Goal: Contribute content: Contribute content

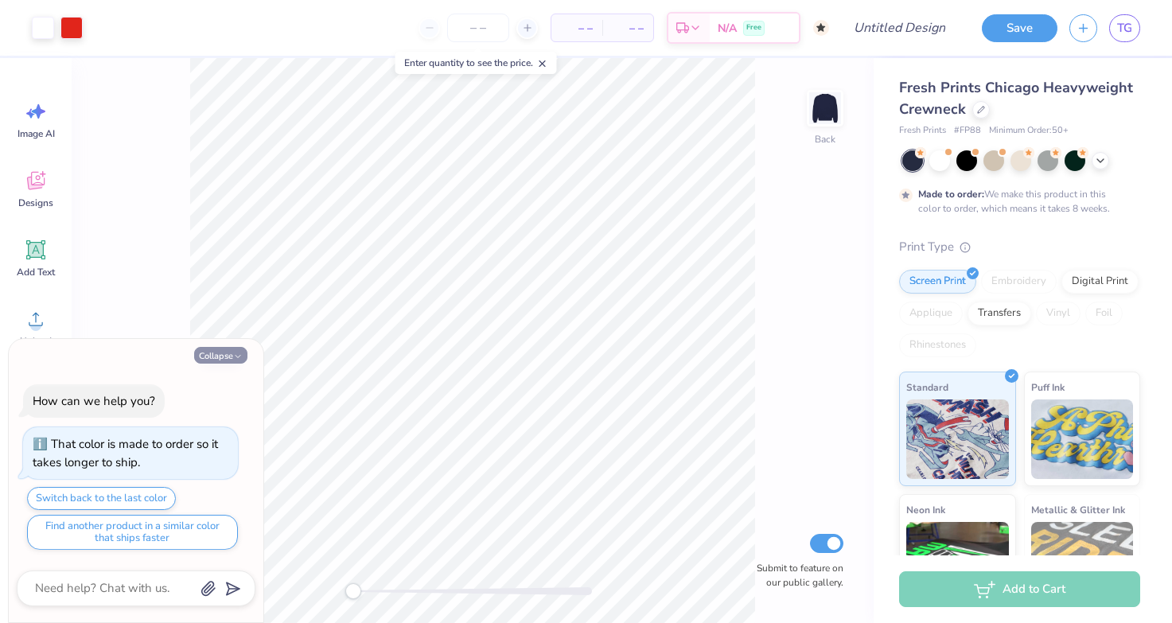
click at [212, 350] on button "Collapse" at bounding box center [220, 355] width 53 height 17
type textarea "x"
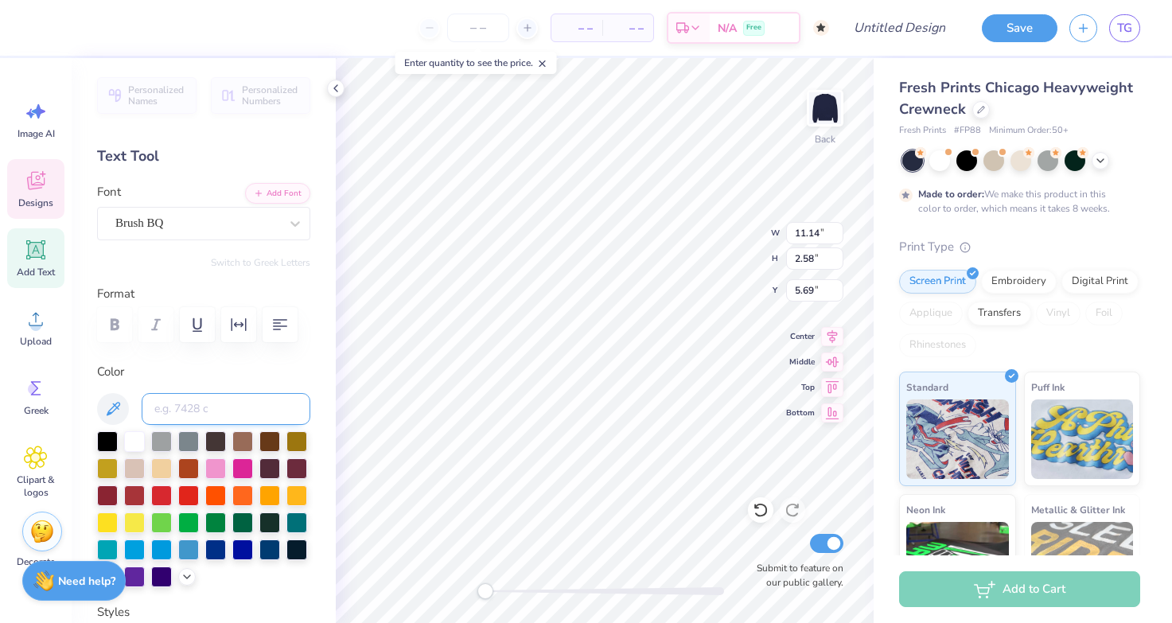
click at [232, 406] on input at bounding box center [226, 409] width 169 height 32
type input "z"
click at [538, 64] on div "Enter quantity to see the price." at bounding box center [475, 63] width 161 height 22
type input "5.74"
click at [547, 64] on icon at bounding box center [542, 63] width 11 height 11
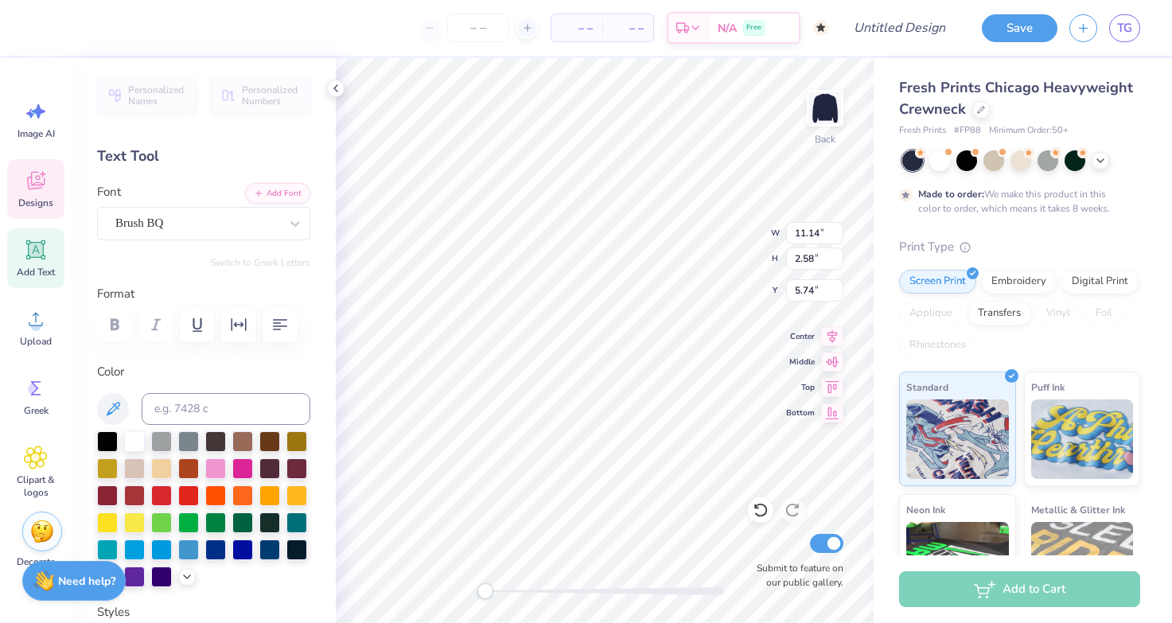
type textarea "p"
type textarea "zeta tau alpha"
type input "1.41"
type input "1.05"
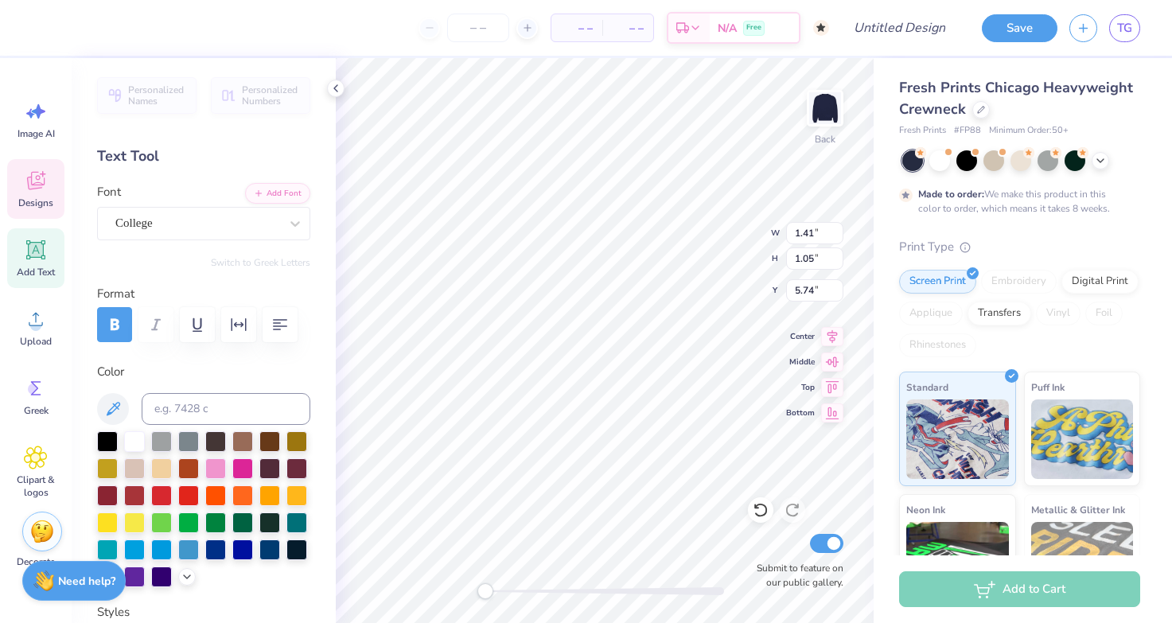
type input "4.38"
click at [764, 514] on icon at bounding box center [760, 511] width 14 height 14
type textarea "P"
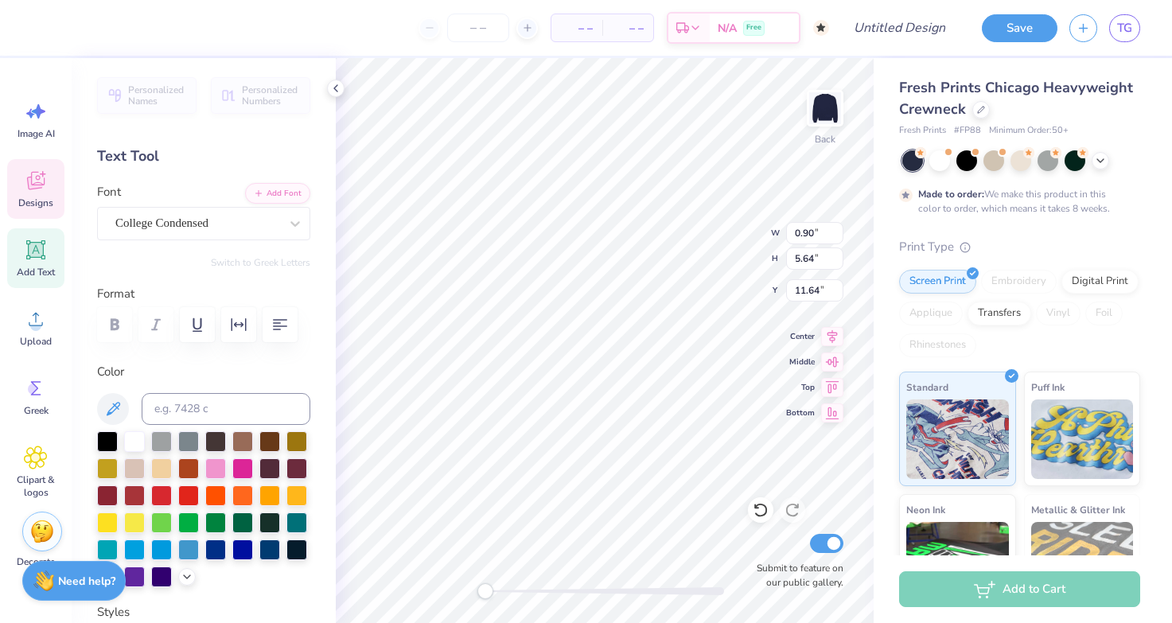
type textarea "zetatau alpha"
type input "0.89"
type input "5.55"
type input "11.73"
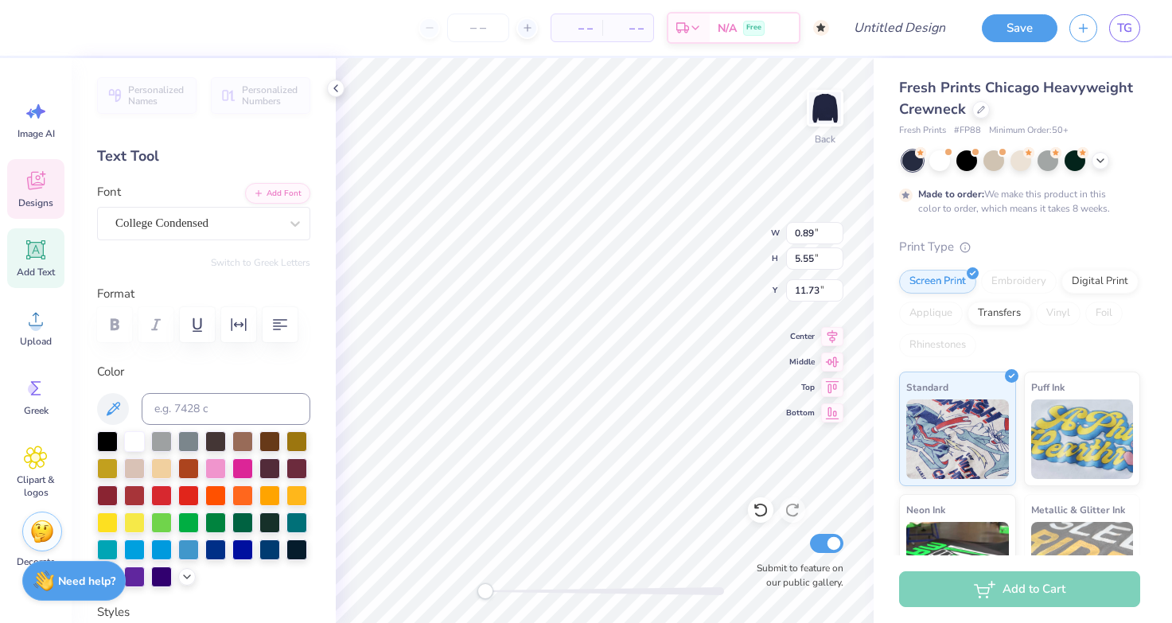
type textarea "PI I"
click at [760, 509] on icon at bounding box center [761, 510] width 16 height 16
click at [753, 507] on icon at bounding box center [761, 510] width 16 height 16
click at [760, 507] on icon at bounding box center [761, 510] width 16 height 16
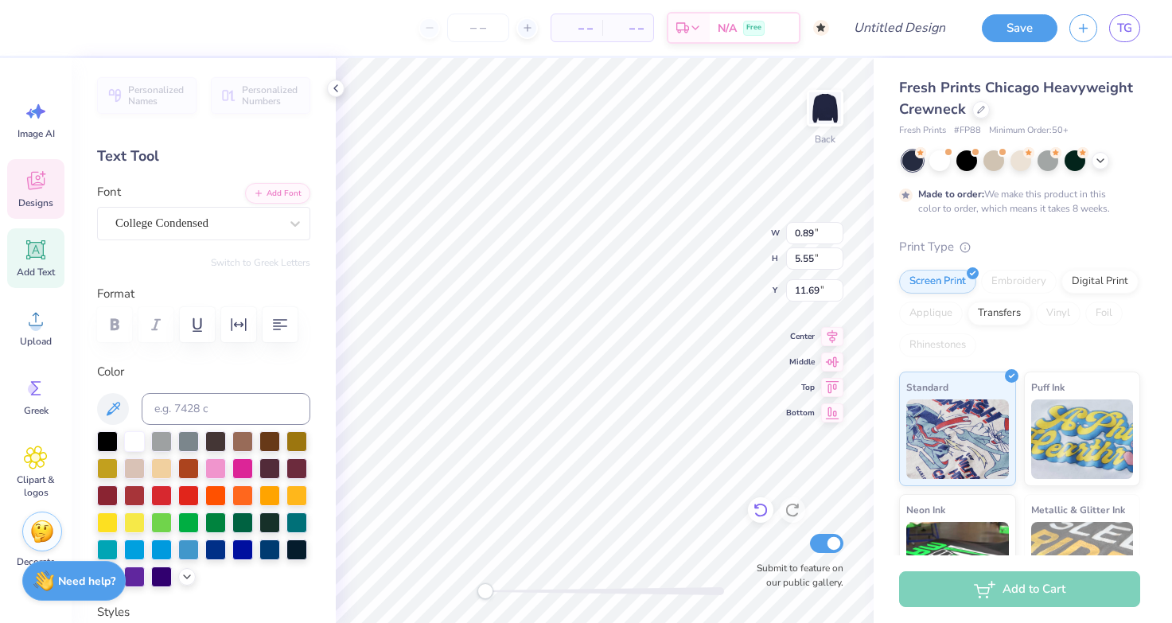
type textarea "P"
type textarea "zeta tau alpha"
type input "3.04"
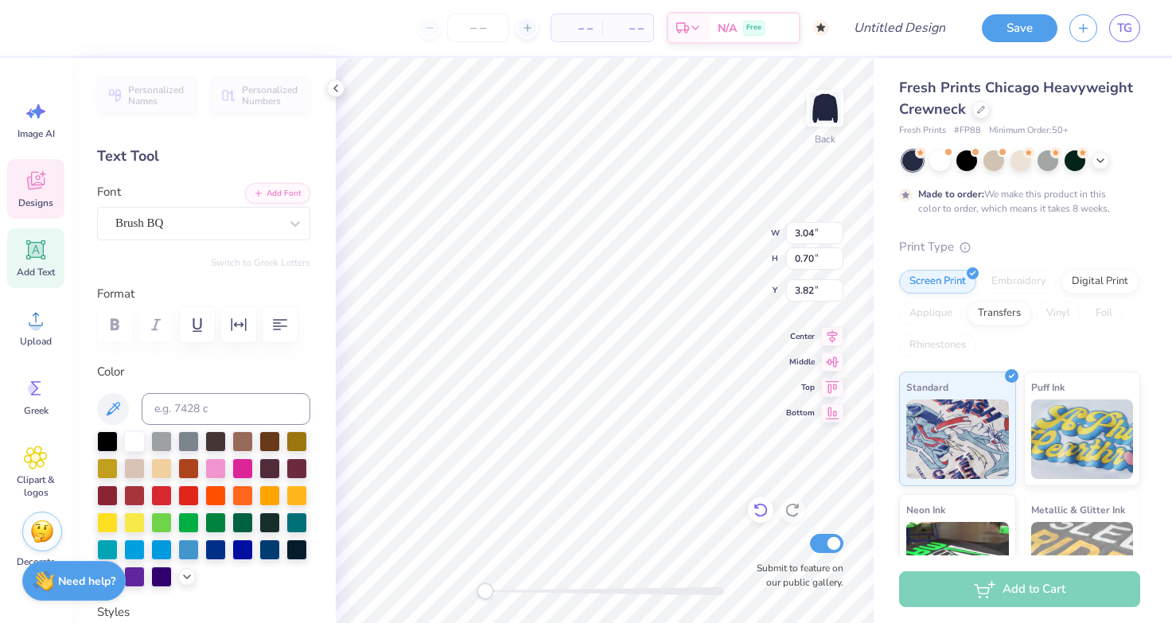
type input "0.70"
type input "3.82"
type textarea "p"
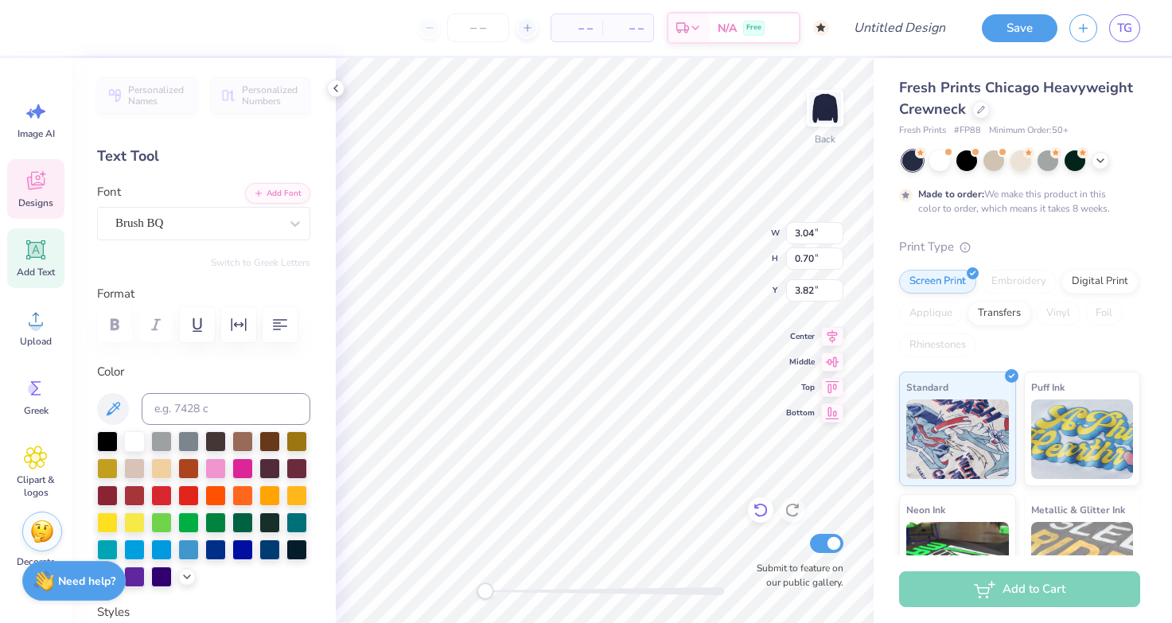
type textarea "zeta tau alpha"
type input "1.41"
type input "1.05"
type input "4.38"
type textarea "6"
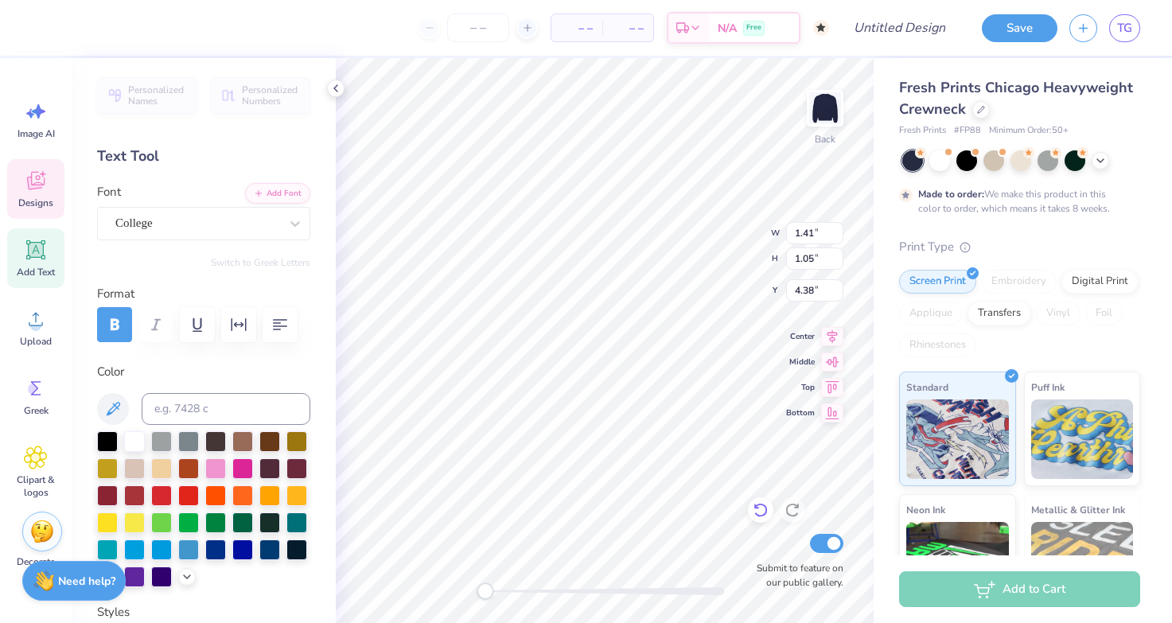
type textarea "98"
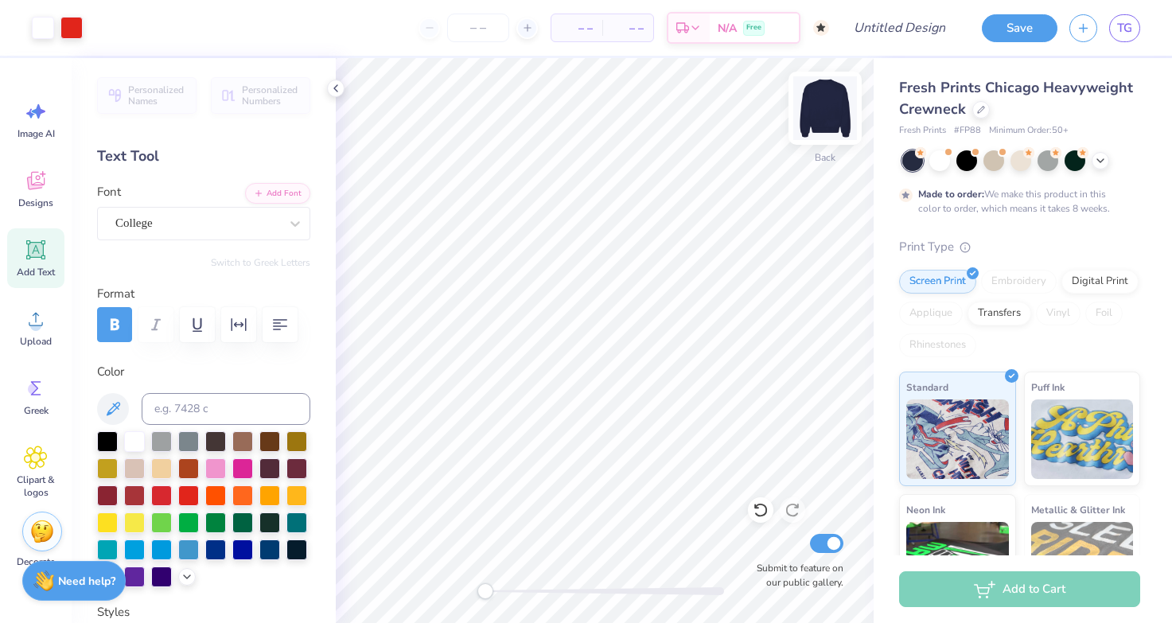
click at [825, 113] on img at bounding box center [825, 108] width 64 height 64
click at [231, 327] on icon "button" at bounding box center [238, 324] width 15 height 13
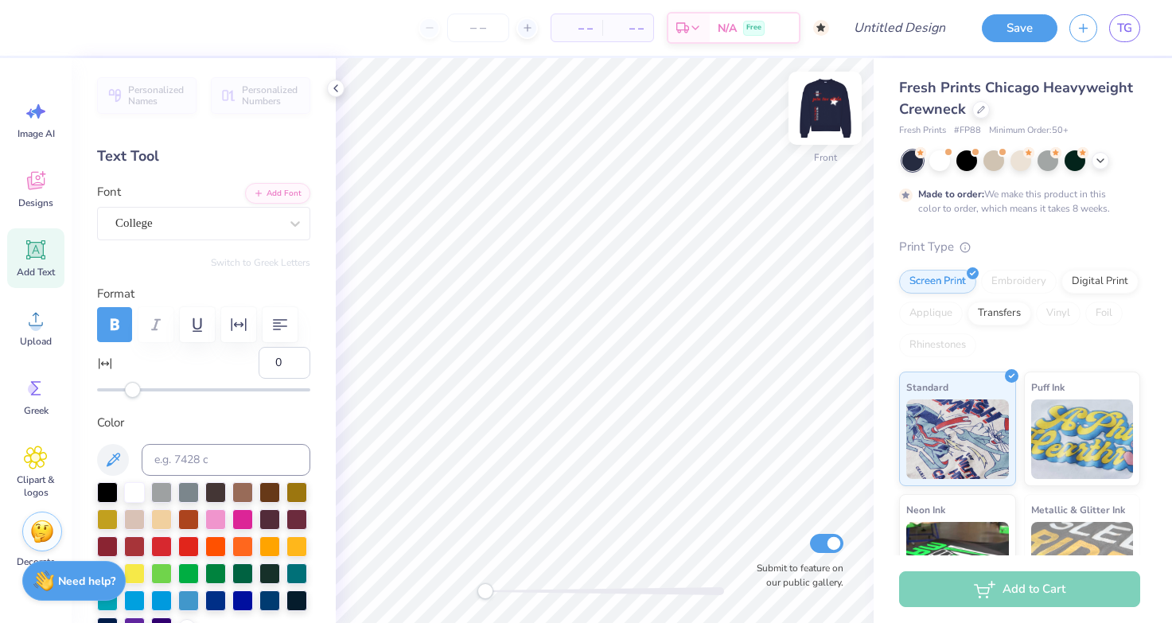
click at [830, 114] on img at bounding box center [825, 108] width 64 height 64
click at [1016, 24] on button "Save" at bounding box center [1020, 26] width 76 height 28
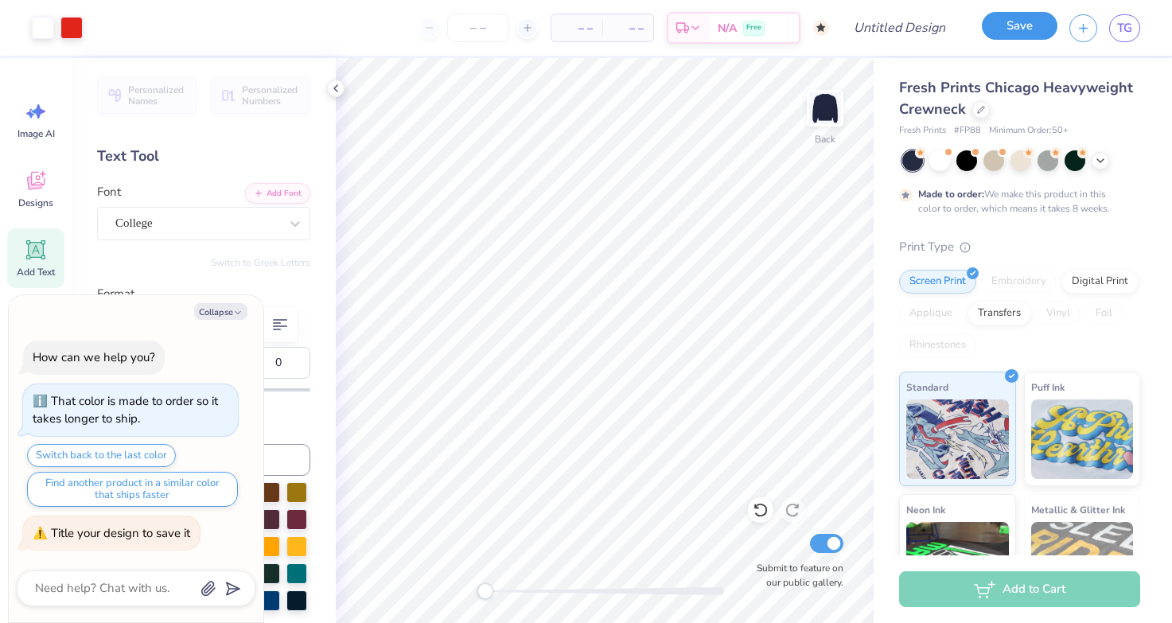
click at [1016, 24] on button "Save" at bounding box center [1020, 26] width 76 height 28
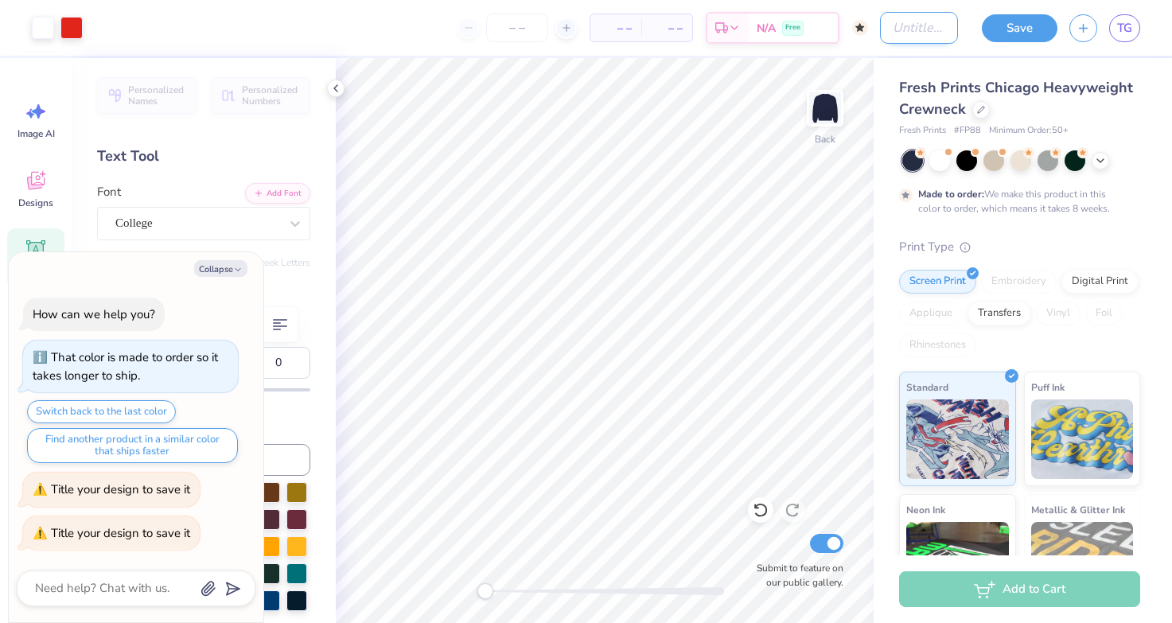
click at [880, 27] on input "Design Title" at bounding box center [919, 28] width 78 height 32
type textarea "x"
type input "z"
type textarea "x"
type input "ze"
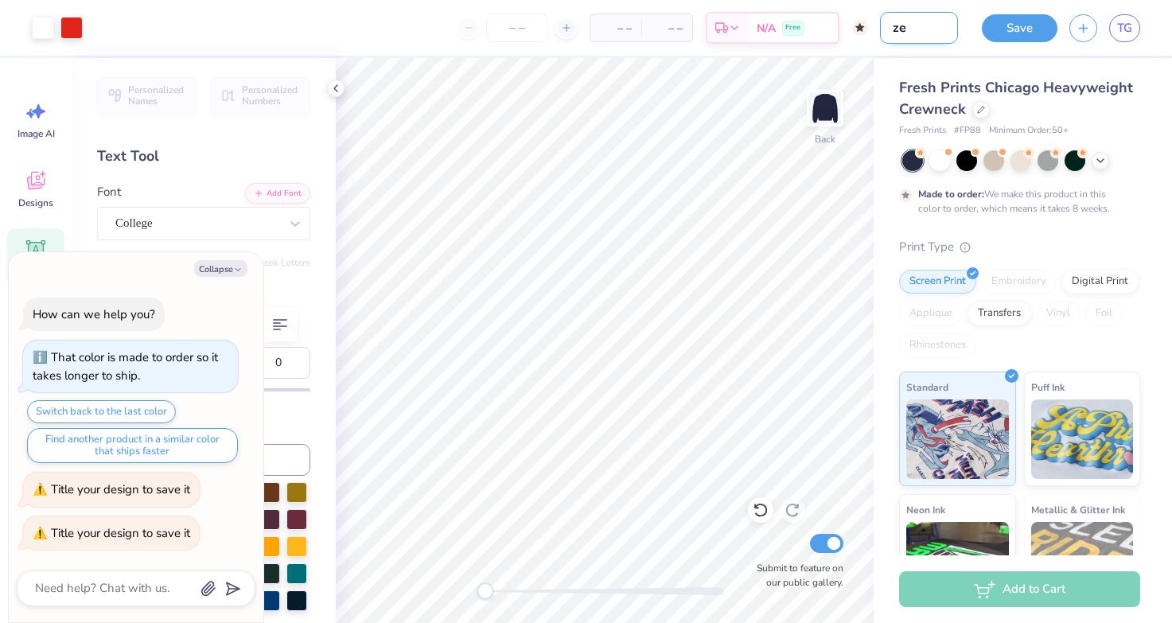
type textarea "x"
type input "zet"
type textarea "x"
type input "zeta"
type textarea "x"
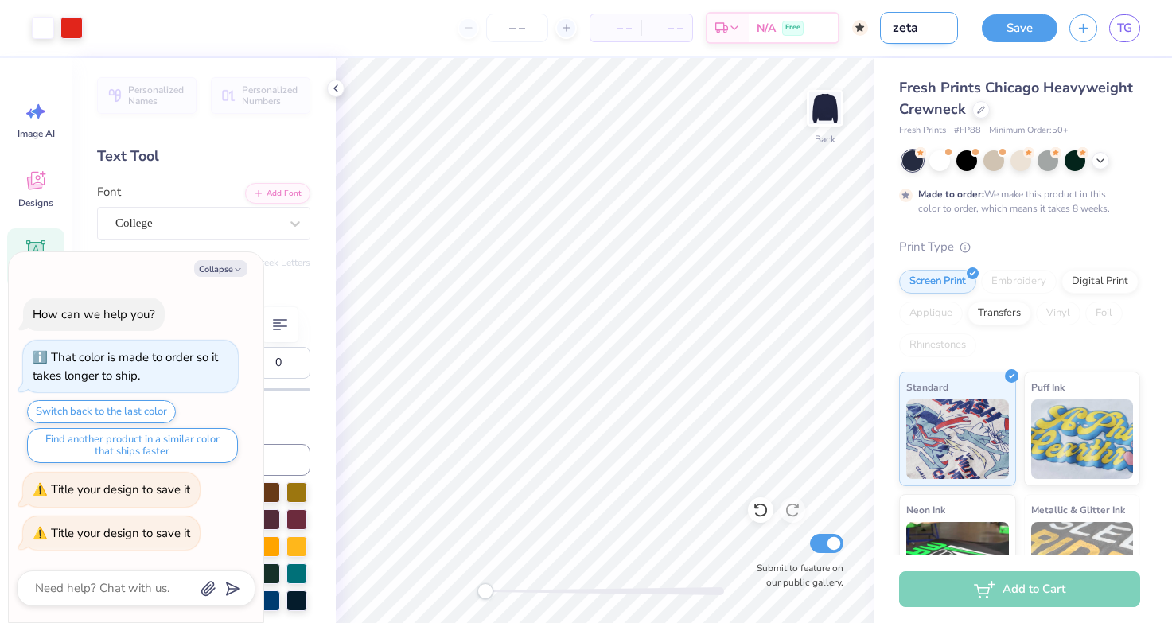
type input "zeta"
type textarea "x"
type input "zeta t"
type textarea "x"
type input "zeta ta"
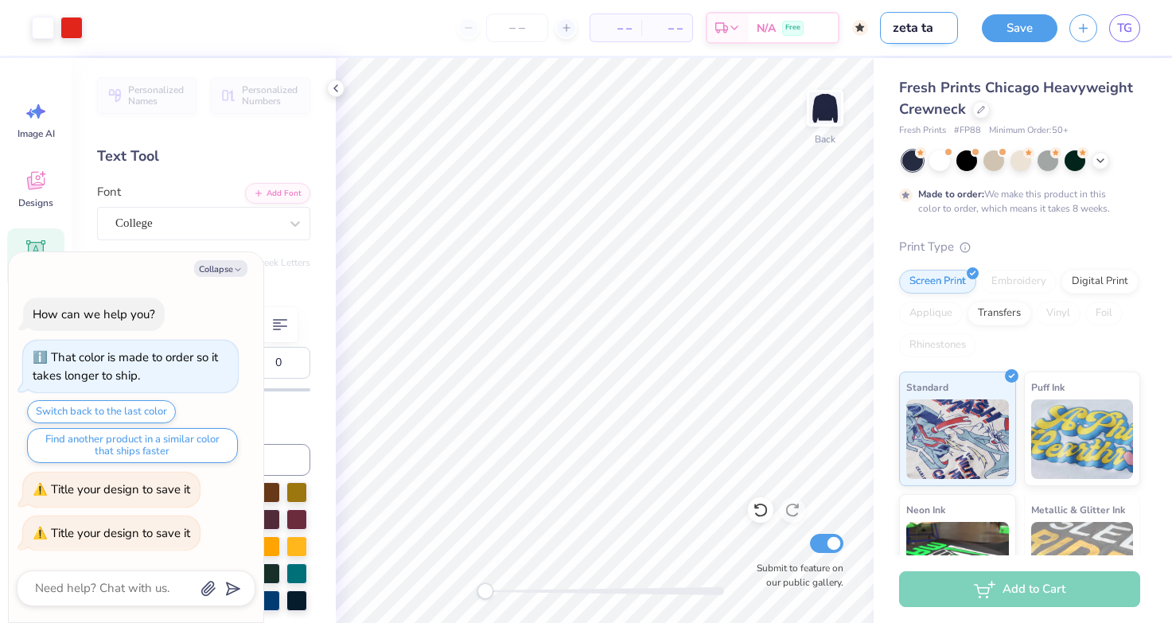
type textarea "x"
type input "zeta tau"
type textarea "x"
type input "zeta tau"
type textarea "x"
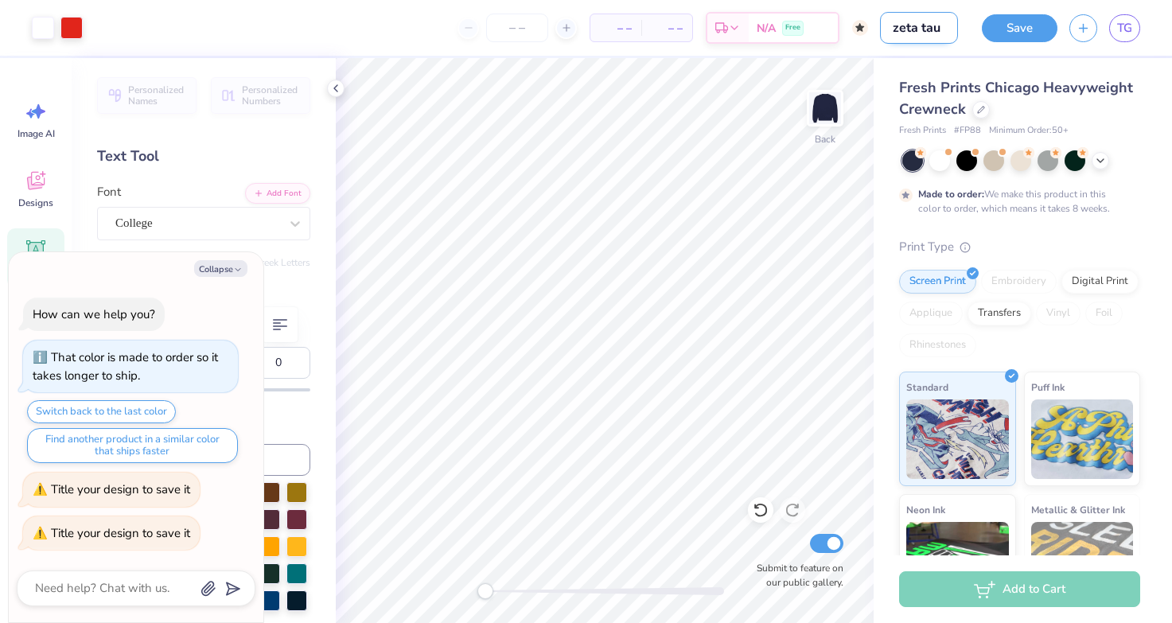
type input "zeta tau a"
type textarea "x"
type input "zeta tau al"
type textarea "x"
type input "zeta tau alp"
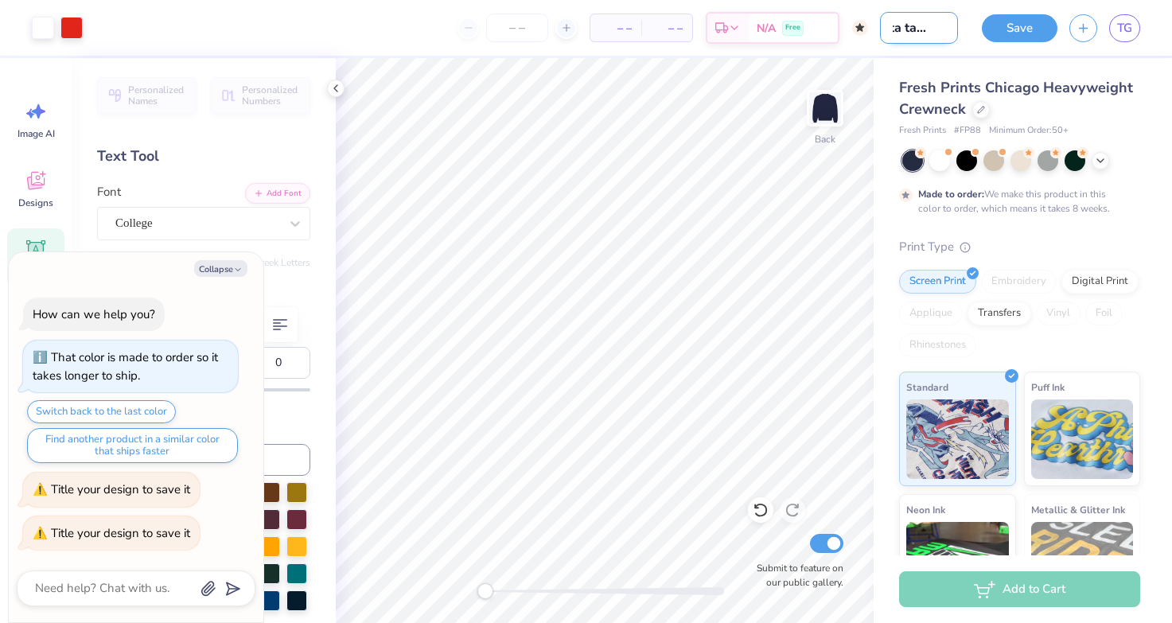
type textarea "x"
type input "zeta tau alph"
type textarea "x"
type input "zeta tau alpha"
type textarea "x"
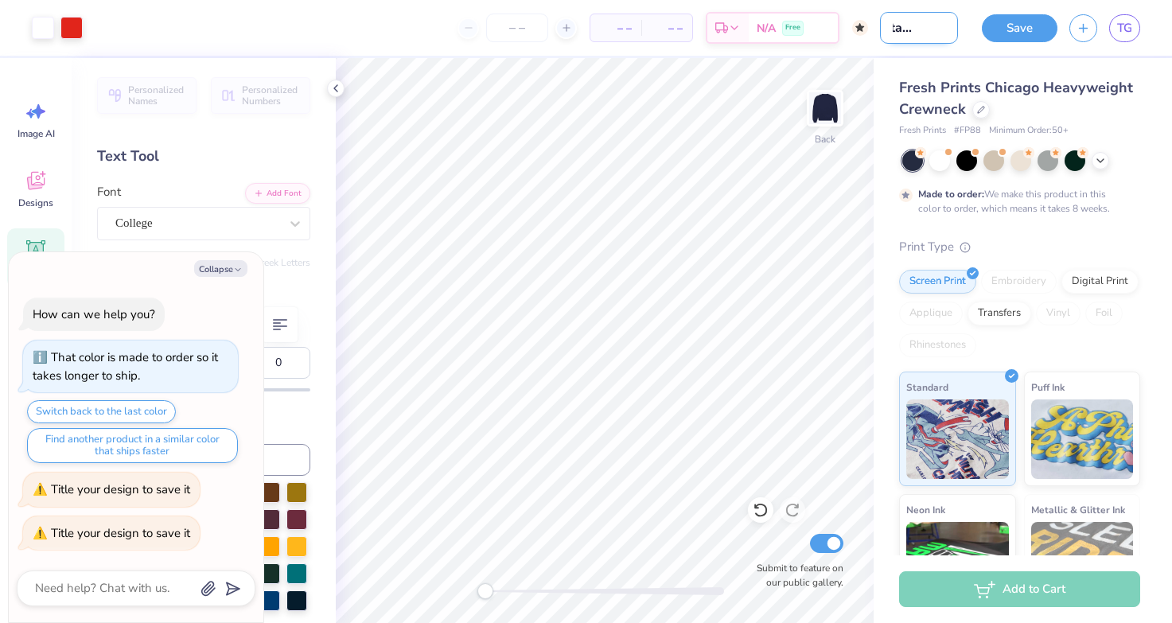
type input "zeta tau alpha"
type textarea "x"
type input "zeta tau alpha m"
type textarea "x"
type input "zeta tau alpha me"
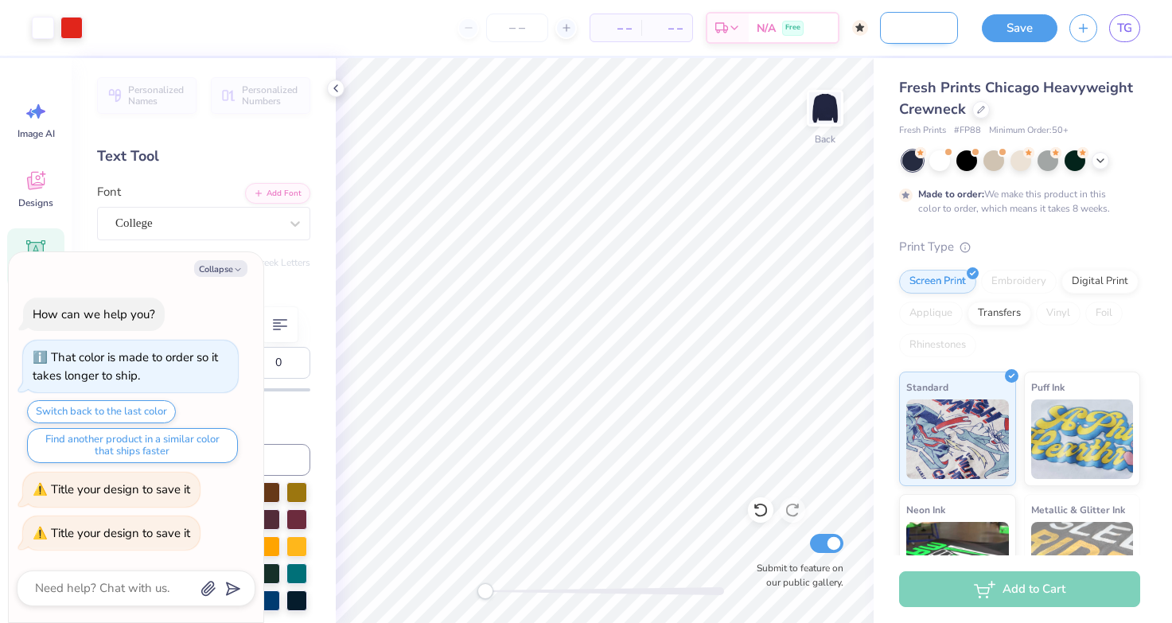
type textarea "x"
type input "zeta tau alpha mer"
type textarea "x"
type input "zeta tau alpha merc"
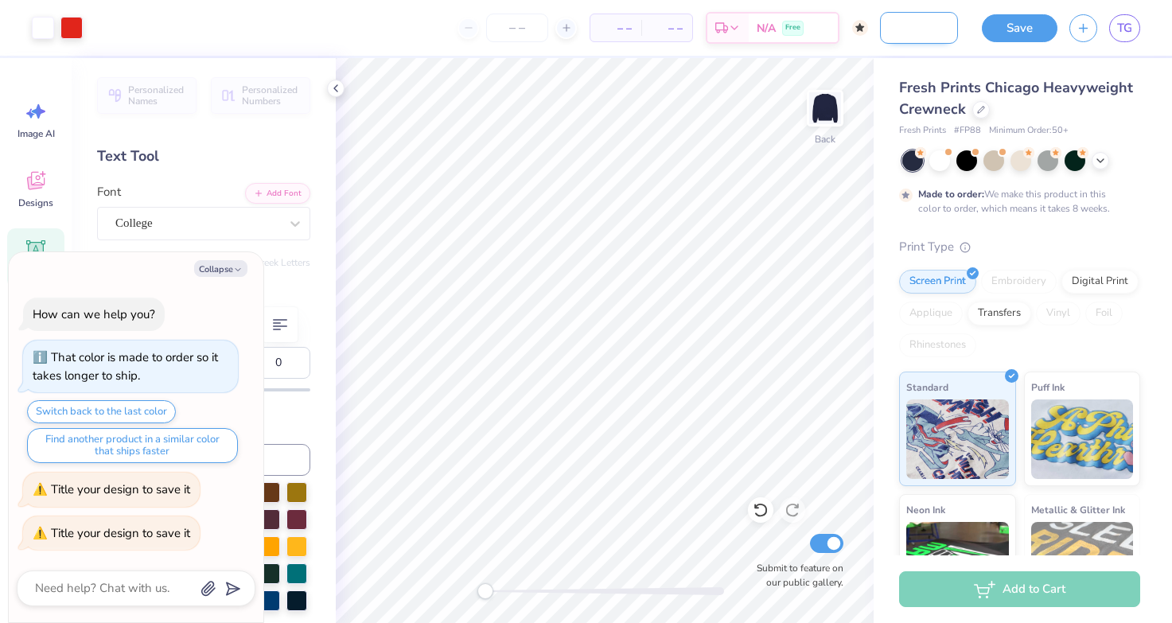
type textarea "x"
type input "zeta tau alpha merch"
type textarea "x"
type input "zeta tau alpha merch"
click at [1021, 23] on button "Save" at bounding box center [1020, 26] width 76 height 28
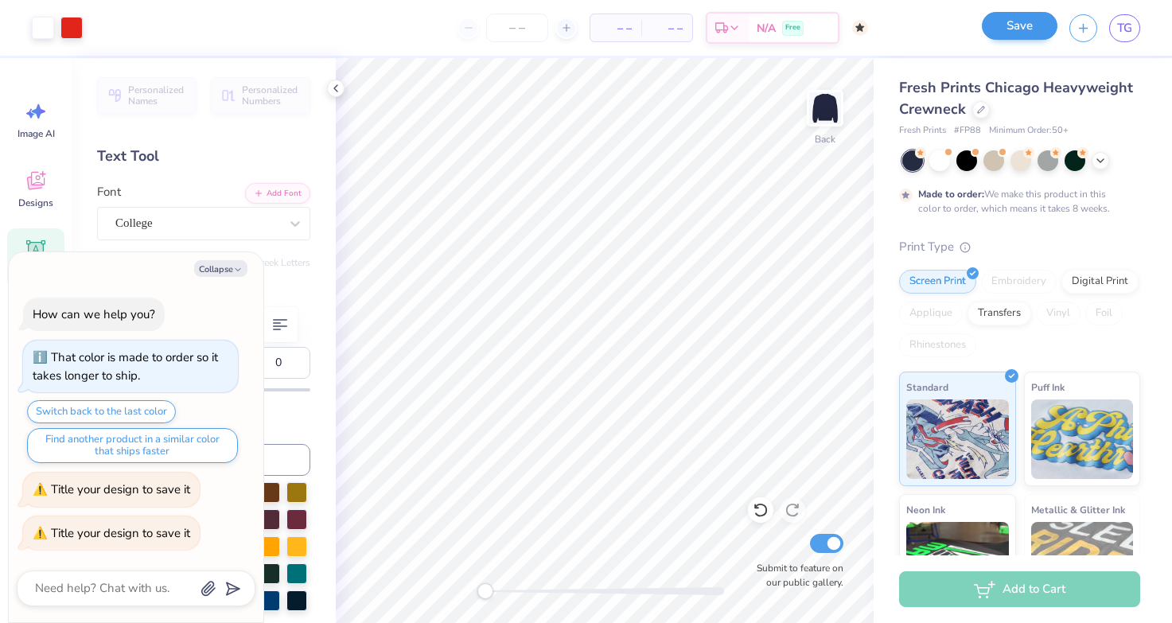
scroll to position [0, 0]
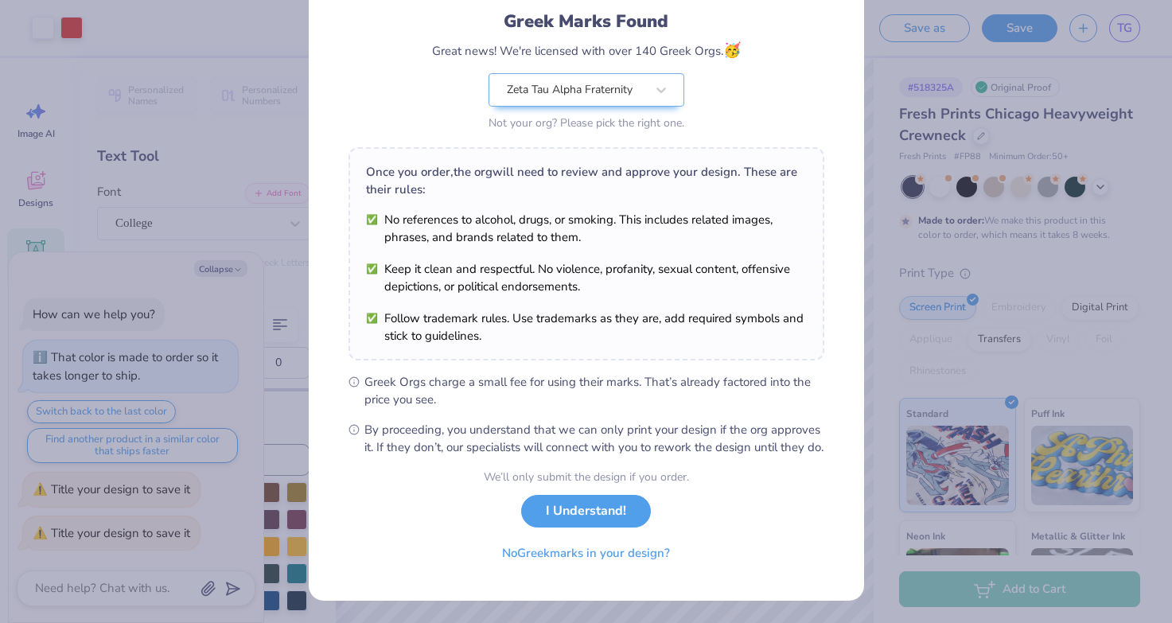
scroll to position [120, 0]
click at [586, 501] on button "I Understand!" at bounding box center [586, 507] width 130 height 33
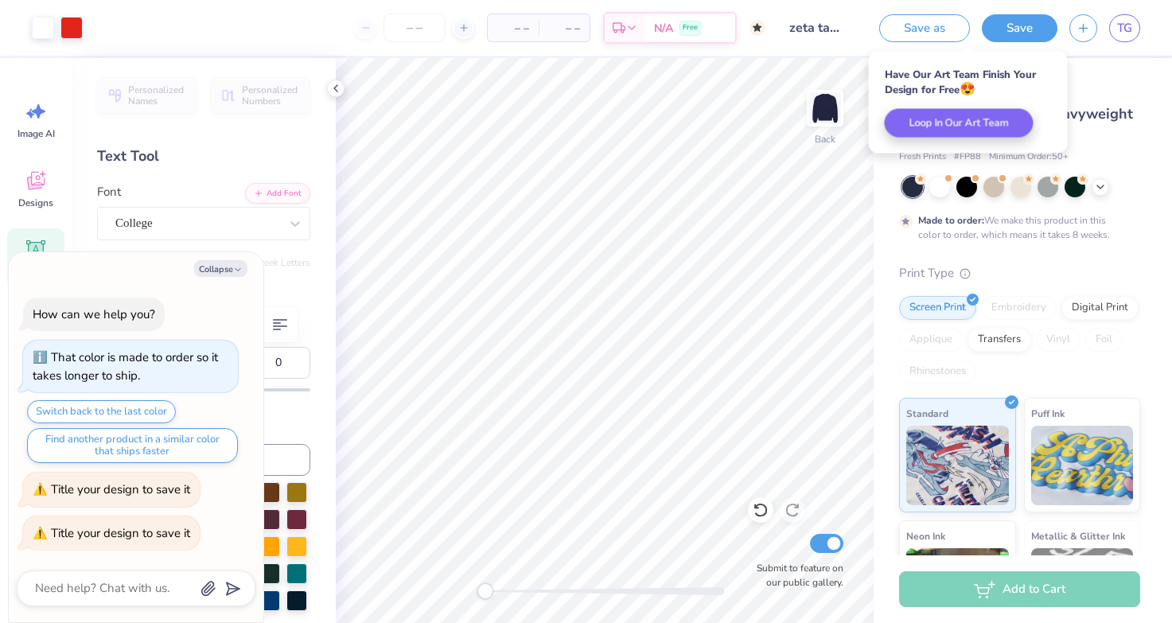
type textarea "x"
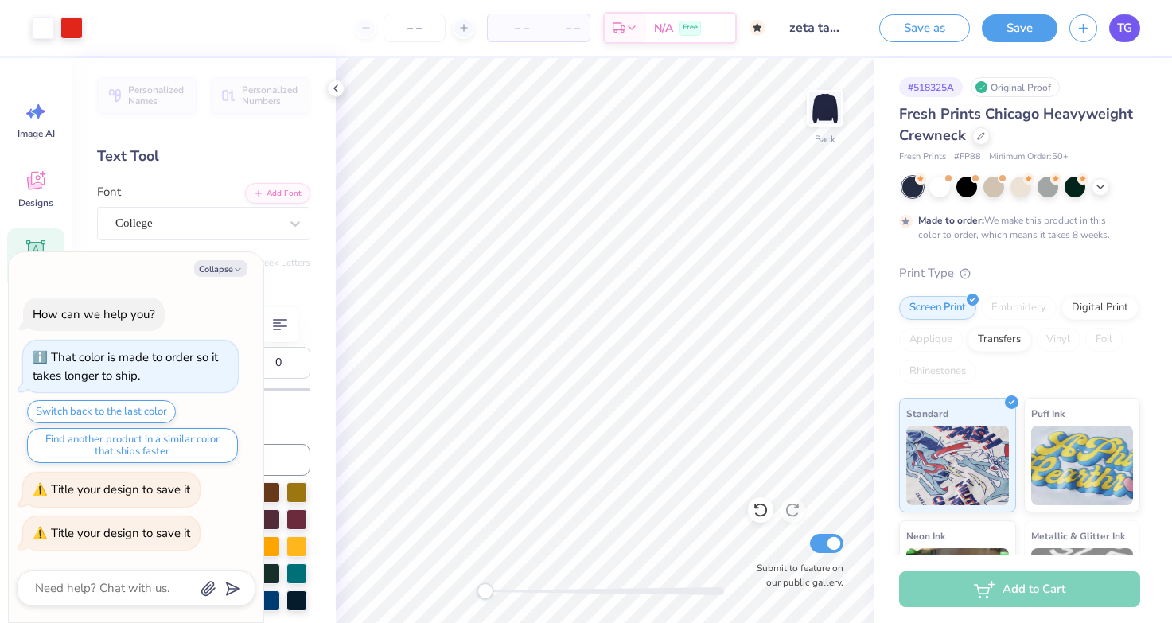
click at [1126, 28] on span "TG" at bounding box center [1124, 28] width 15 height 18
